Goal: Task Accomplishment & Management: Manage account settings

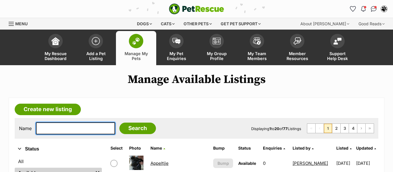
click at [50, 131] on input "text" at bounding box center [75, 129] width 79 height 12
type input "damelli"
click at [119, 123] on input "Search" at bounding box center [137, 129] width 37 height 12
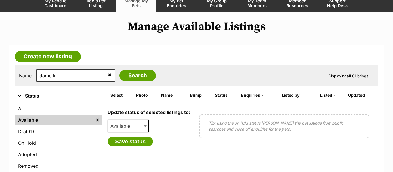
scroll to position [58, 0]
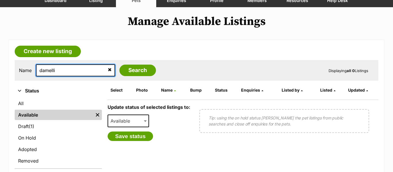
click at [52, 69] on input "damelli" at bounding box center [75, 70] width 79 height 12
type input "dameeli"
click at [119, 65] on input "Search" at bounding box center [137, 71] width 37 height 12
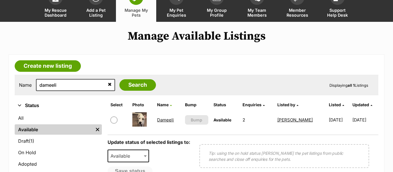
scroll to position [49, 0]
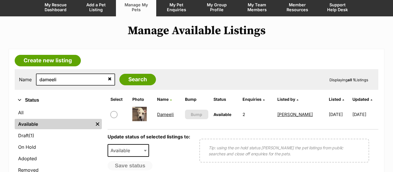
click at [164, 115] on link "Dameeli" at bounding box center [165, 114] width 17 height 5
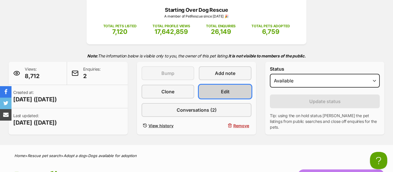
click at [227, 93] on span "Edit" at bounding box center [225, 91] width 9 height 7
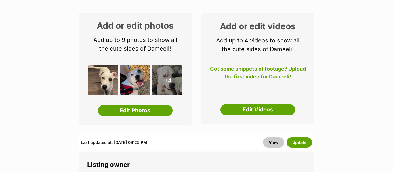
scroll to position [86, 0]
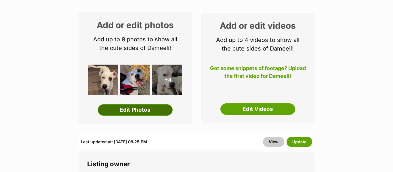
click at [131, 112] on link "Edit Photos" at bounding box center [135, 110] width 75 height 12
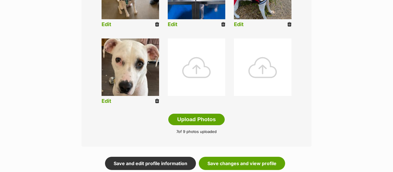
scroll to position [278, 0]
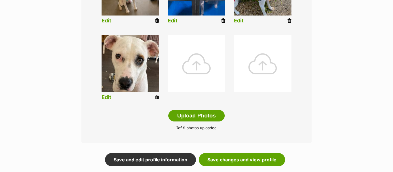
click at [157, 96] on icon at bounding box center [157, 97] width 4 height 5
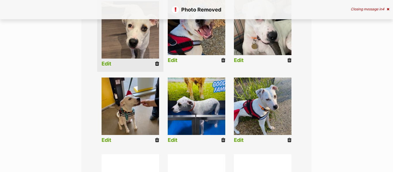
scroll to position [167, 0]
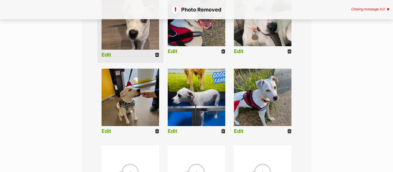
click at [289, 131] on icon at bounding box center [289, 131] width 4 height 5
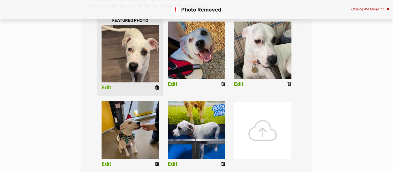
scroll to position [146, 0]
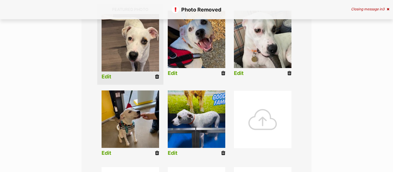
click at [288, 73] on icon at bounding box center [289, 73] width 4 height 5
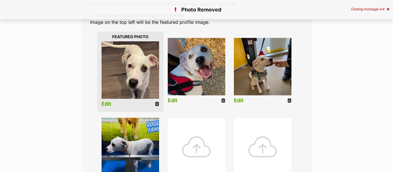
click at [223, 99] on icon at bounding box center [223, 100] width 4 height 5
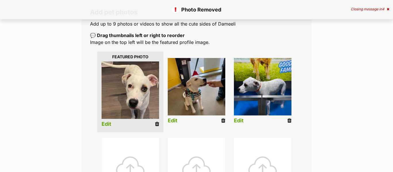
click at [157, 125] on icon at bounding box center [157, 124] width 4 height 5
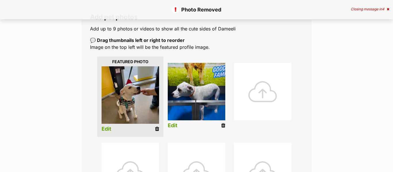
scroll to position [97, 0]
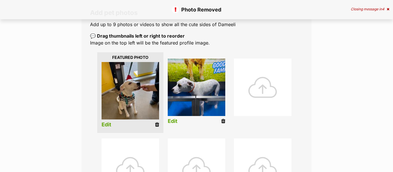
click at [157, 125] on icon at bounding box center [157, 124] width 4 height 5
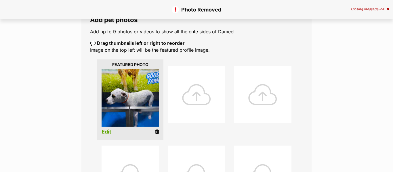
drag, startPoint x: 156, startPoint y: 131, endPoint x: 243, endPoint y: 22, distance: 139.0
click at [156, 131] on icon at bounding box center [157, 131] width 4 height 5
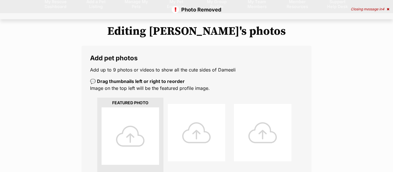
scroll to position [57, 0]
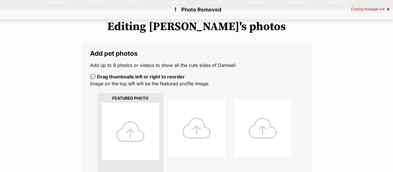
drag, startPoint x: 117, startPoint y: 118, endPoint x: 126, endPoint y: 125, distance: 12.1
click at [117, 118] on div at bounding box center [131, 132] width 58 height 58
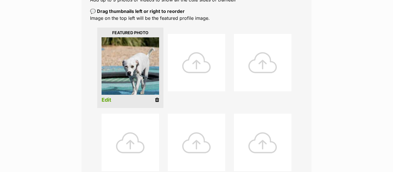
scroll to position [117, 0]
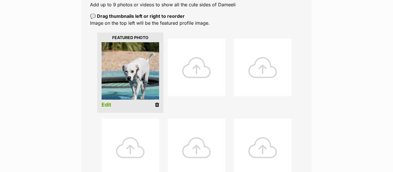
click at [202, 27] on div "Add pet photos Add up to 9 photos or videos to show all the cute sides of Damee…" at bounding box center [196, 141] width 230 height 323
drag, startPoint x: 156, startPoint y: 105, endPoint x: 246, endPoint y: 21, distance: 122.1
click at [156, 104] on icon at bounding box center [157, 104] width 4 height 5
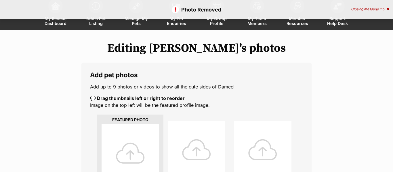
scroll to position [39, 0]
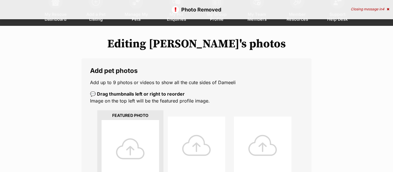
drag, startPoint x: 125, startPoint y: 139, endPoint x: 133, endPoint y: 139, distance: 7.8
click at [125, 139] on div at bounding box center [131, 149] width 58 height 58
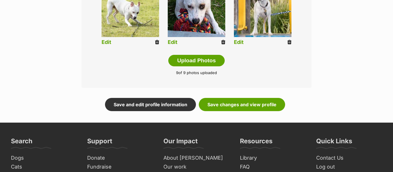
scroll to position [336, 0]
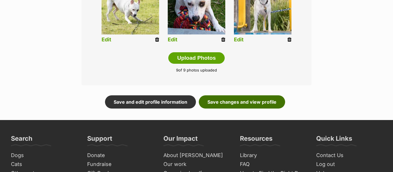
click at [242, 103] on link "Save changes and view profile" at bounding box center [242, 101] width 86 height 13
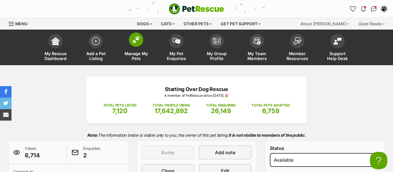
click at [134, 45] on span at bounding box center [136, 39] width 14 height 14
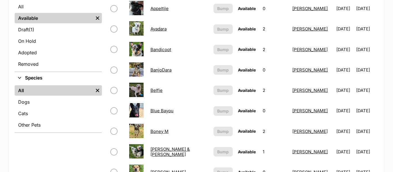
scroll to position [157, 0]
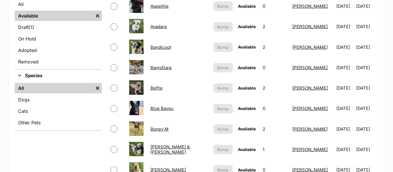
click at [156, 131] on link "Boney M" at bounding box center [159, 129] width 18 height 5
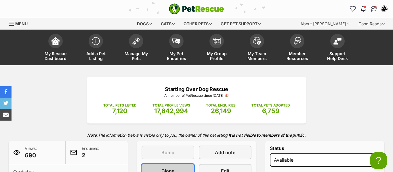
click at [171, 168] on span "Clone" at bounding box center [167, 171] width 13 height 7
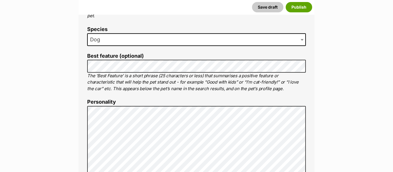
scroll to position [265, 0]
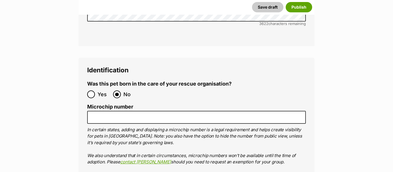
scroll to position [1975, 0]
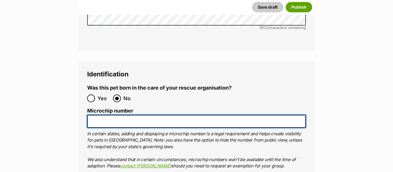
click at [91, 115] on input "Microchip number" at bounding box center [196, 121] width 219 height 13
paste input "956000015980076"
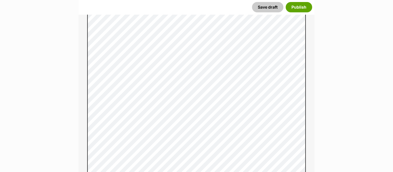
scroll to position [395, 0]
type input "956000015980076"
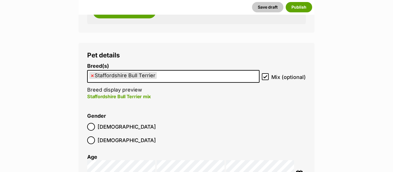
scroll to position [920, 0]
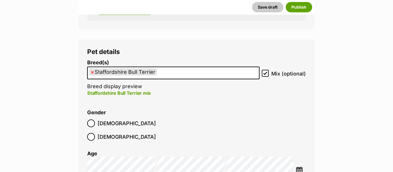
click at [93, 72] on span "×" at bounding box center [92, 71] width 3 height 7
select select
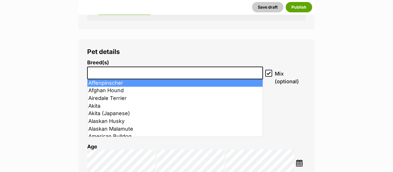
click at [106, 76] on li at bounding box center [175, 73] width 172 height 12
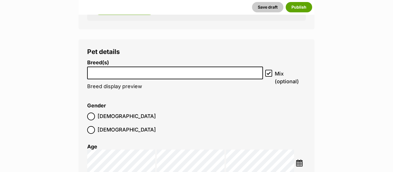
click at [106, 76] on li at bounding box center [175, 73] width 172 height 12
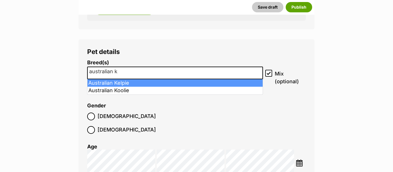
type input "australian k"
select select "723"
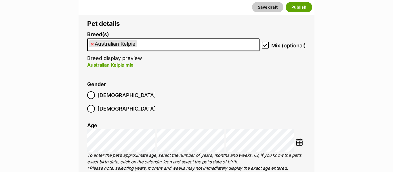
scroll to position [1017, 0]
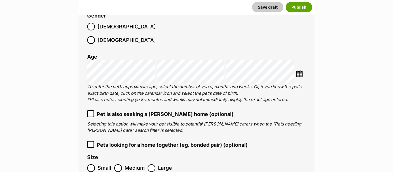
click at [299, 70] on img at bounding box center [299, 73] width 7 height 7
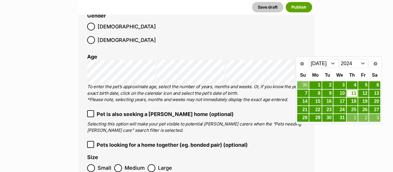
drag, startPoint x: 338, startPoint y: 64, endPoint x: 333, endPoint y: 64, distance: 4.9
click at [333, 64] on select "Jan Feb Mar Apr May Jun Jul Aug Sep Oct Nov Dec" at bounding box center [324, 63] width 30 height 9
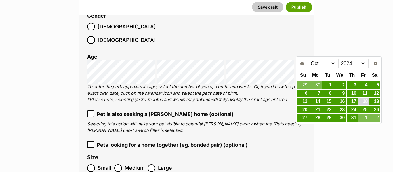
click at [363, 102] on link "18" at bounding box center [363, 101] width 11 height 7
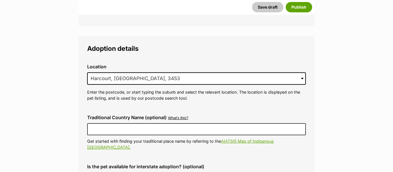
scroll to position [1558, 0]
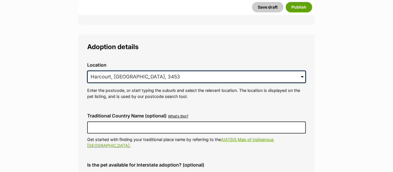
click at [137, 71] on input "Harcourt, VIC, 3453" at bounding box center [196, 77] width 219 height 13
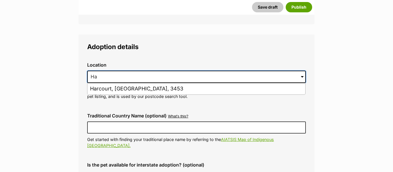
type input "H"
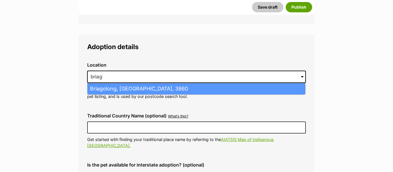
click at [119, 83] on li "Briagolong, Victoria, 3860" at bounding box center [196, 88] width 218 height 11
type input "Briagolong, Victoria, 3860"
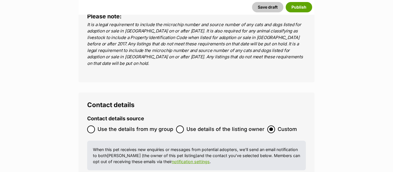
scroll to position [2335, 0]
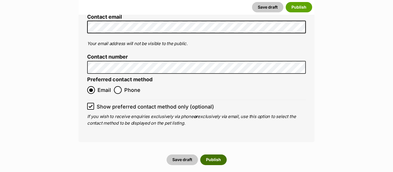
scroll to position [2515, 0]
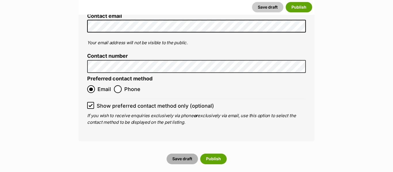
click at [179, 154] on button "Save draft" at bounding box center [182, 159] width 31 height 10
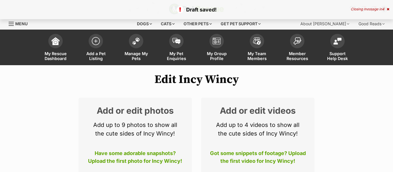
scroll to position [93, 0]
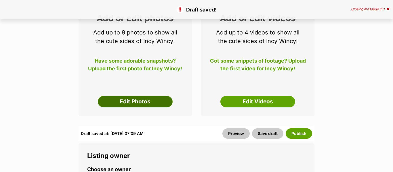
click at [123, 102] on link "Edit Photos" at bounding box center [135, 102] width 75 height 12
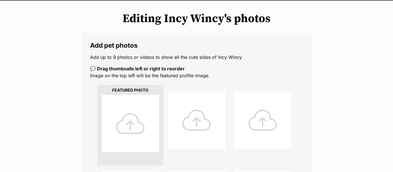
scroll to position [66, 0]
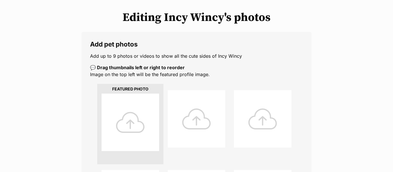
click at [129, 121] on div at bounding box center [131, 123] width 58 height 58
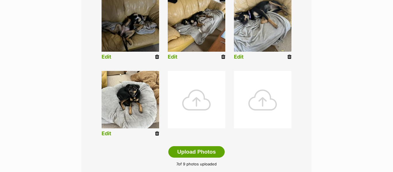
scroll to position [242, 0]
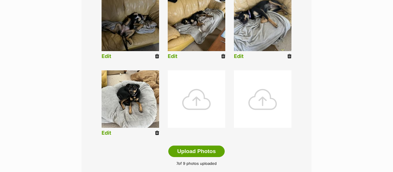
click at [353, 16] on div "Editing Incy Wincy's photos Add pet photos Add up to 9 photos or videos to show…" at bounding box center [196, 18] width 393 height 368
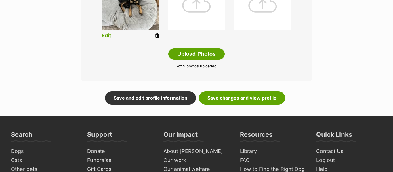
scroll to position [341, 0]
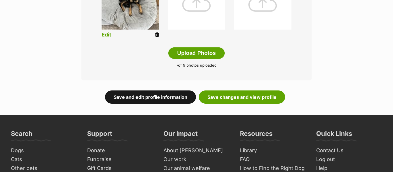
click at [154, 97] on link "Save and edit profile information" at bounding box center [150, 97] width 91 height 13
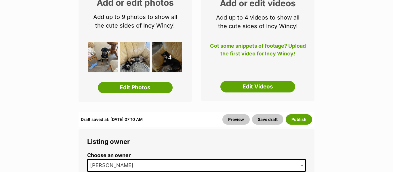
scroll to position [112, 0]
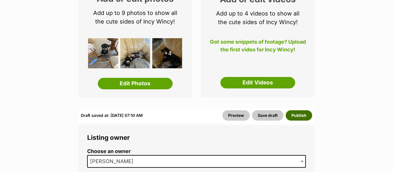
click at [298, 116] on button "Publish" at bounding box center [299, 115] width 26 height 10
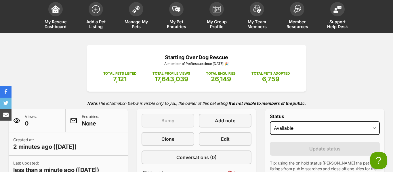
scroll to position [31, 0]
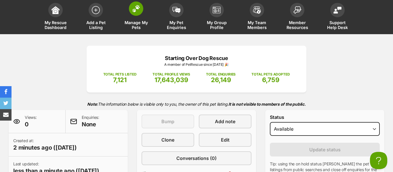
click at [134, 18] on link "Manage My Pets" at bounding box center [136, 17] width 40 height 34
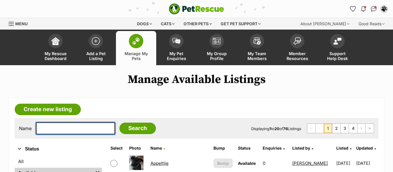
click at [58, 128] on input "text" at bounding box center [75, 129] width 79 height 12
drag, startPoint x: 64, startPoint y: 131, endPoint x: 36, endPoint y: 127, distance: 27.6
click at [36, 127] on input "damelli" at bounding box center [75, 129] width 79 height 12
type input "dameeli"
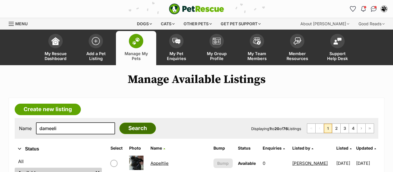
click at [133, 131] on input "Search" at bounding box center [137, 129] width 37 height 12
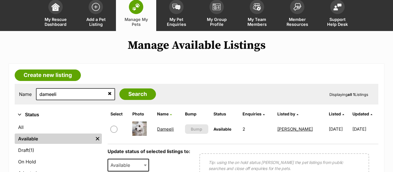
scroll to position [38, 0]
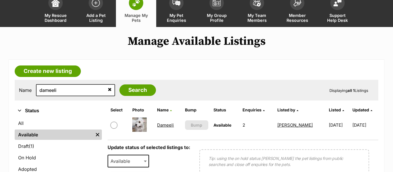
click at [160, 125] on link "Dameeli" at bounding box center [165, 125] width 17 height 5
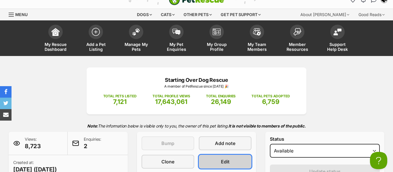
click at [221, 161] on span "Edit" at bounding box center [225, 161] width 9 height 7
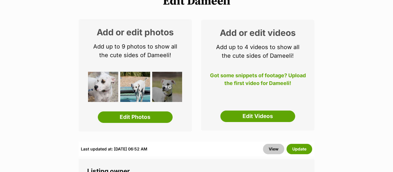
scroll to position [79, 0]
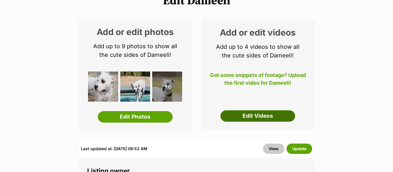
click at [258, 120] on link "Edit Videos" at bounding box center [257, 116] width 75 height 12
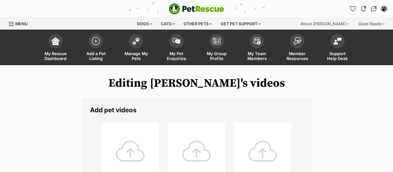
drag, startPoint x: 129, startPoint y: 144, endPoint x: 153, endPoint y: 142, distance: 24.5
click at [129, 144] on div at bounding box center [131, 152] width 58 height 58
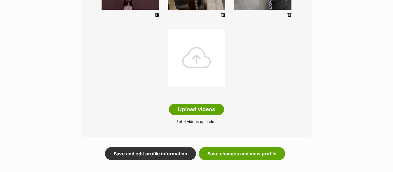
scroll to position [173, 0]
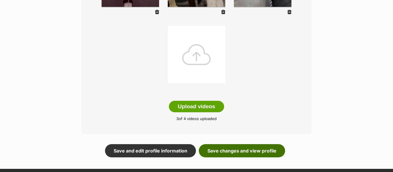
click at [228, 151] on link "Save changes and view profile" at bounding box center [242, 150] width 86 height 13
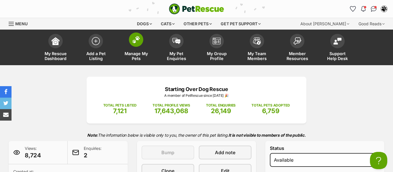
click at [139, 40] on img at bounding box center [136, 39] width 8 height 7
